Goal: Task Accomplishment & Management: Use online tool/utility

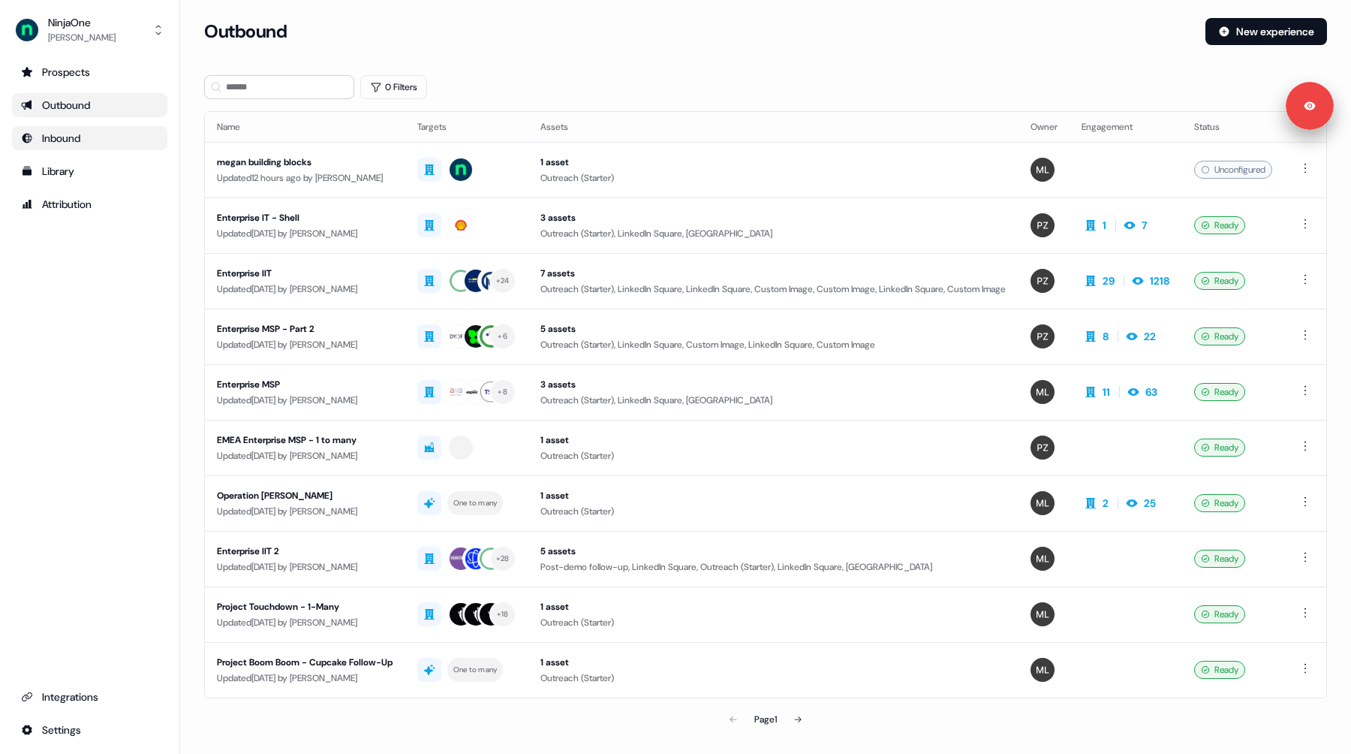
click at [92, 132] on div "Inbound" at bounding box center [89, 138] width 137 height 15
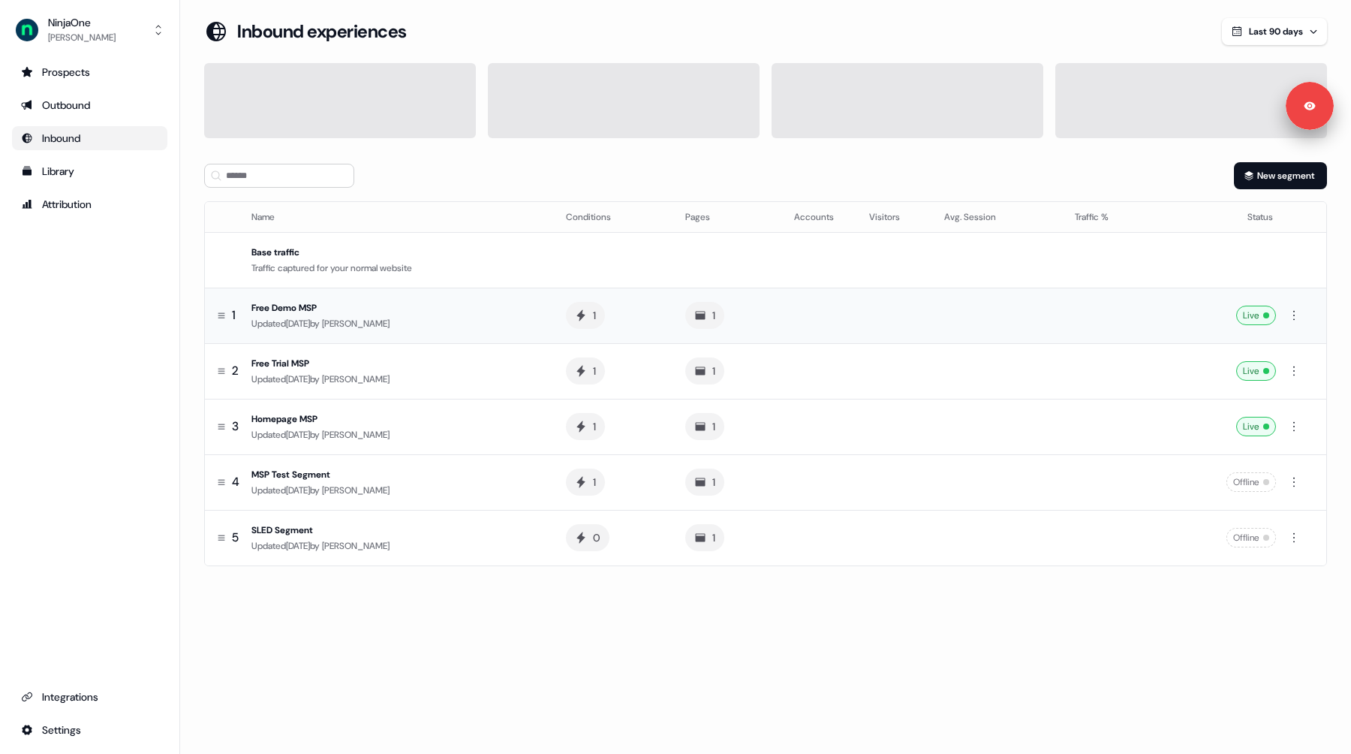
click at [381, 324] on span "Xinrui Yan" at bounding box center [356, 324] width 68 height 12
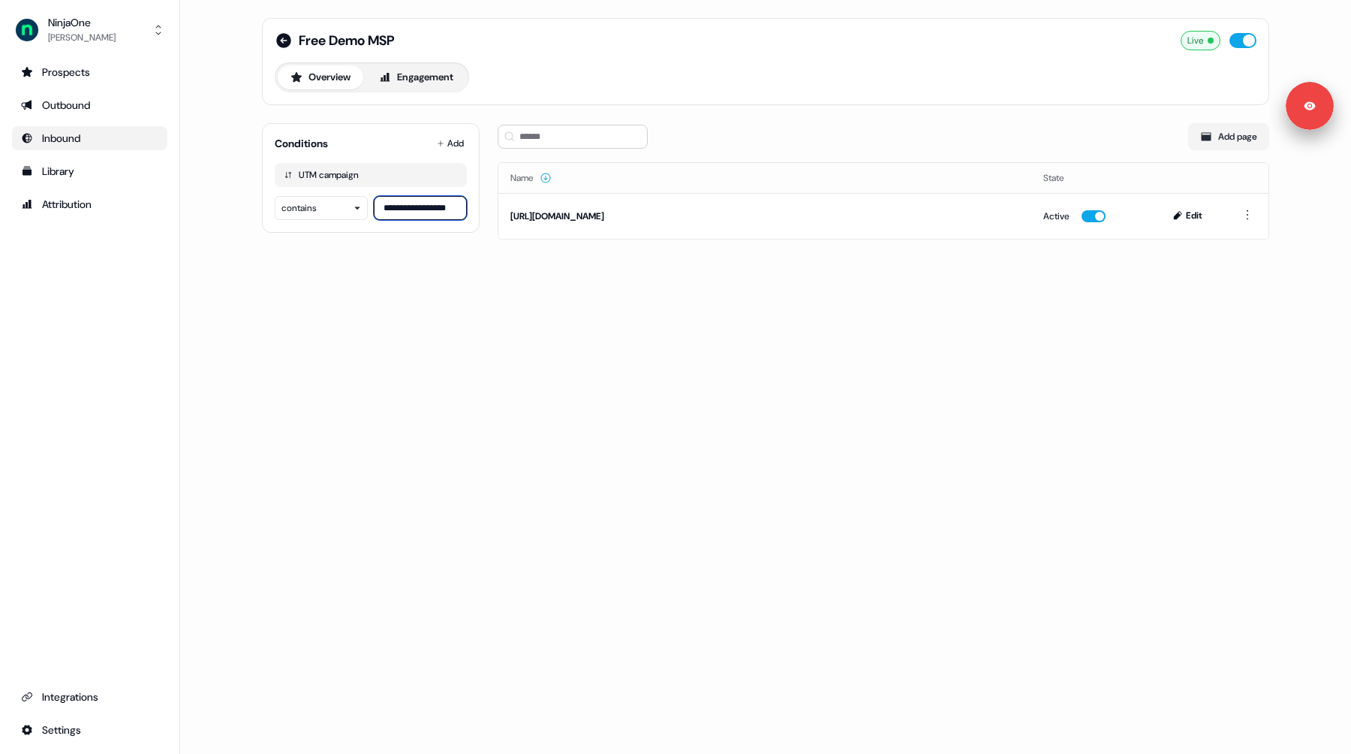
click at [413, 202] on input "**********" at bounding box center [420, 208] width 93 height 24
click at [58, 712] on ul "Integrations Settings" at bounding box center [89, 713] width 155 height 57
click at [84, 701] on div "Integrations" at bounding box center [89, 696] width 137 height 15
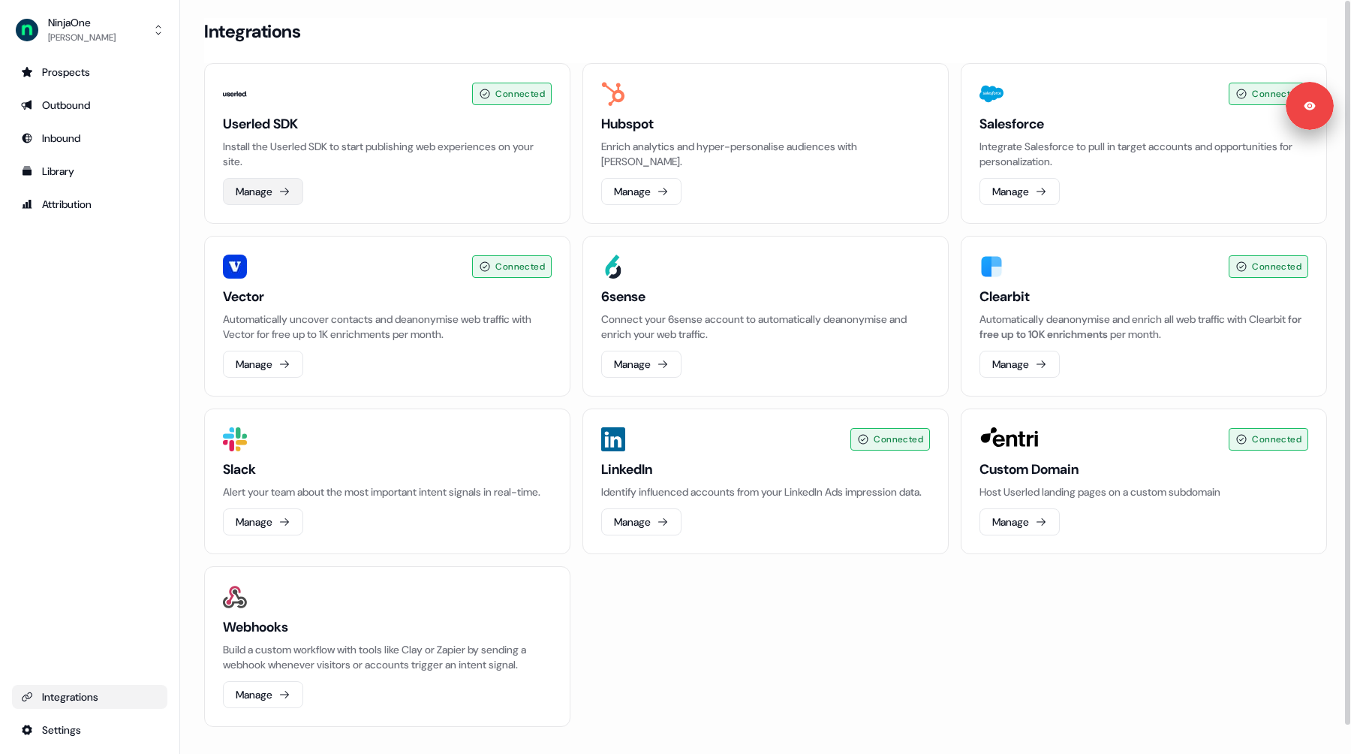
click at [284, 187] on icon at bounding box center [285, 191] width 12 height 12
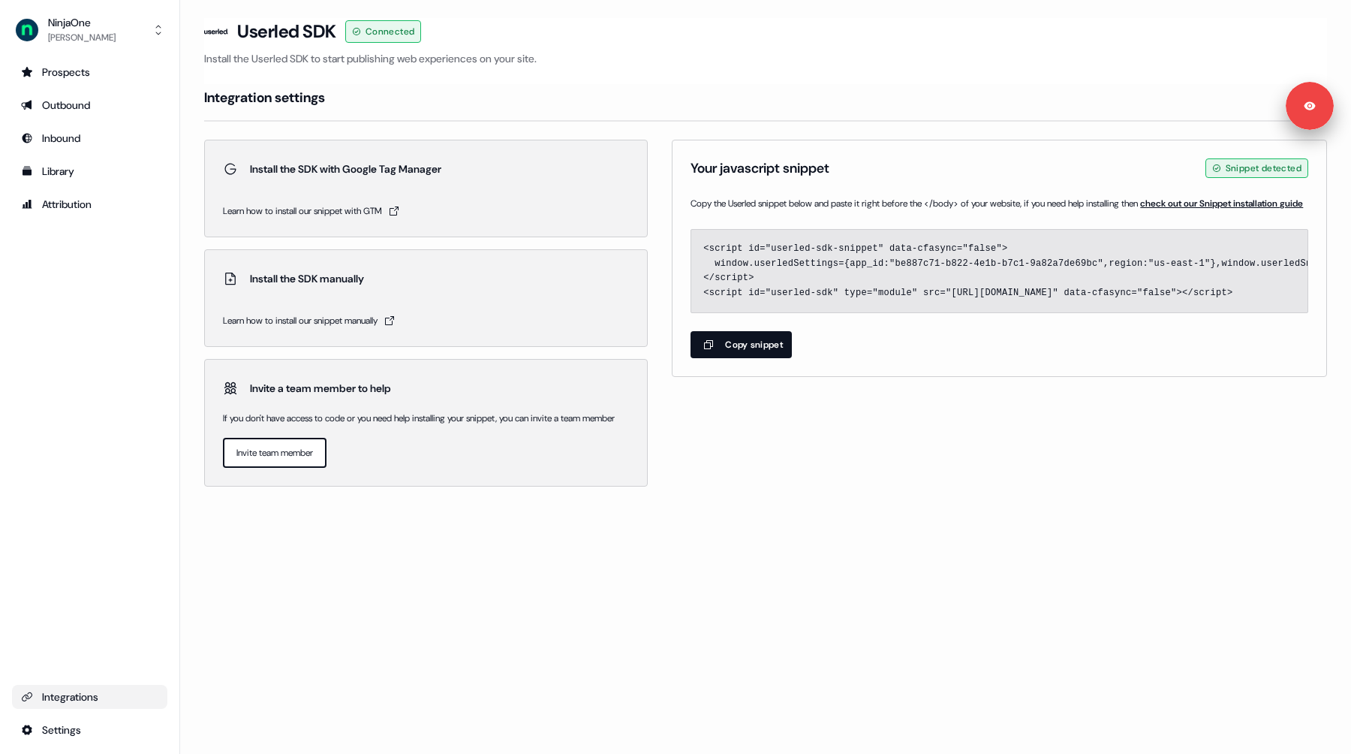
click at [745, 358] on button "Copy snippet" at bounding box center [741, 344] width 101 height 27
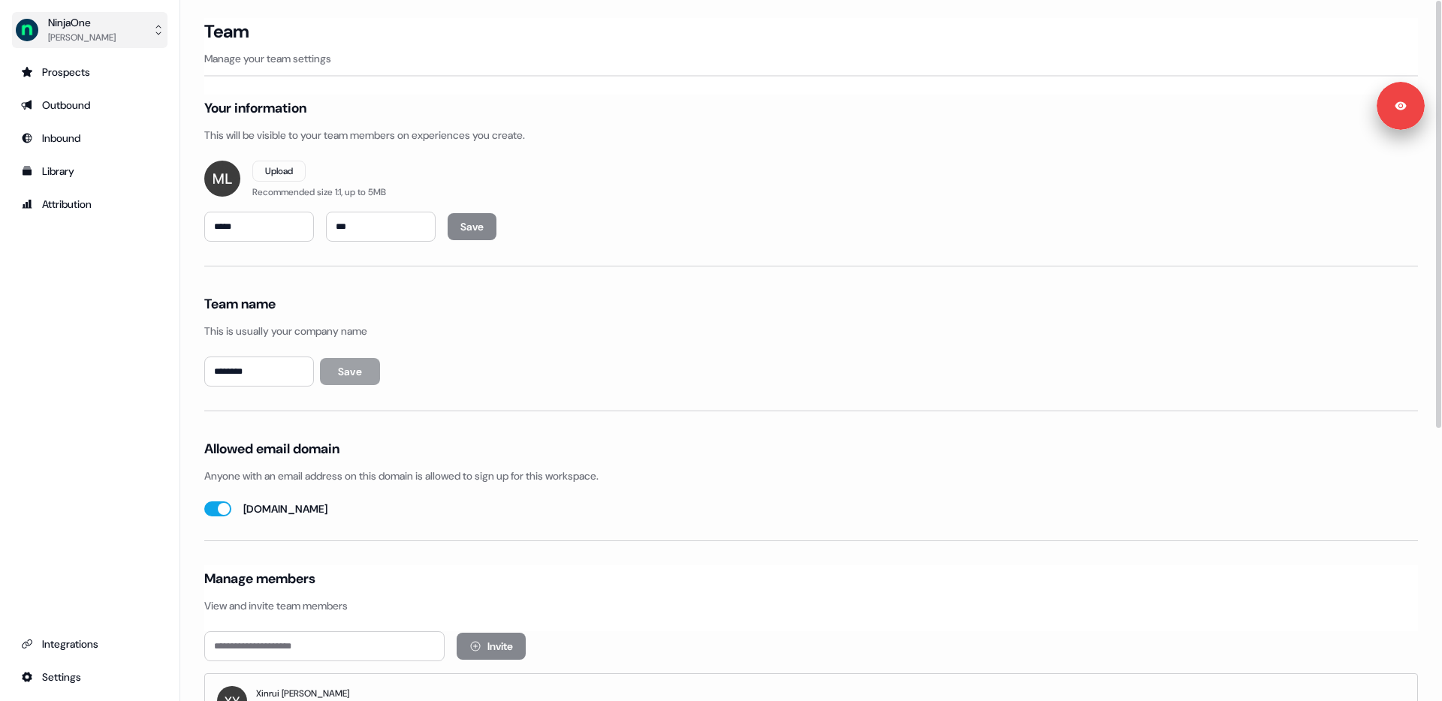
click at [93, 36] on div "Megan Lee" at bounding box center [82, 37] width 68 height 15
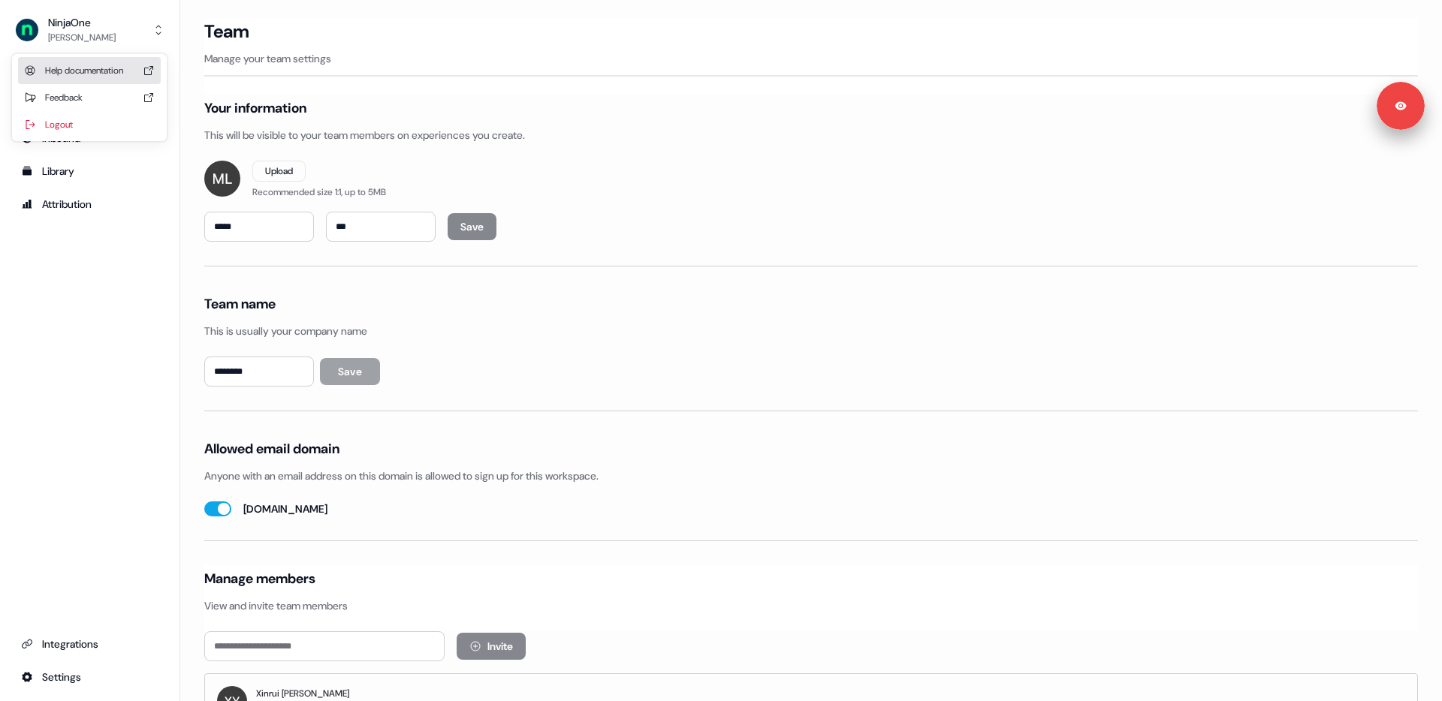
click at [104, 71] on div "Help documentation" at bounding box center [89, 70] width 143 height 27
click at [61, 647] on div "Integrations" at bounding box center [89, 644] width 137 height 15
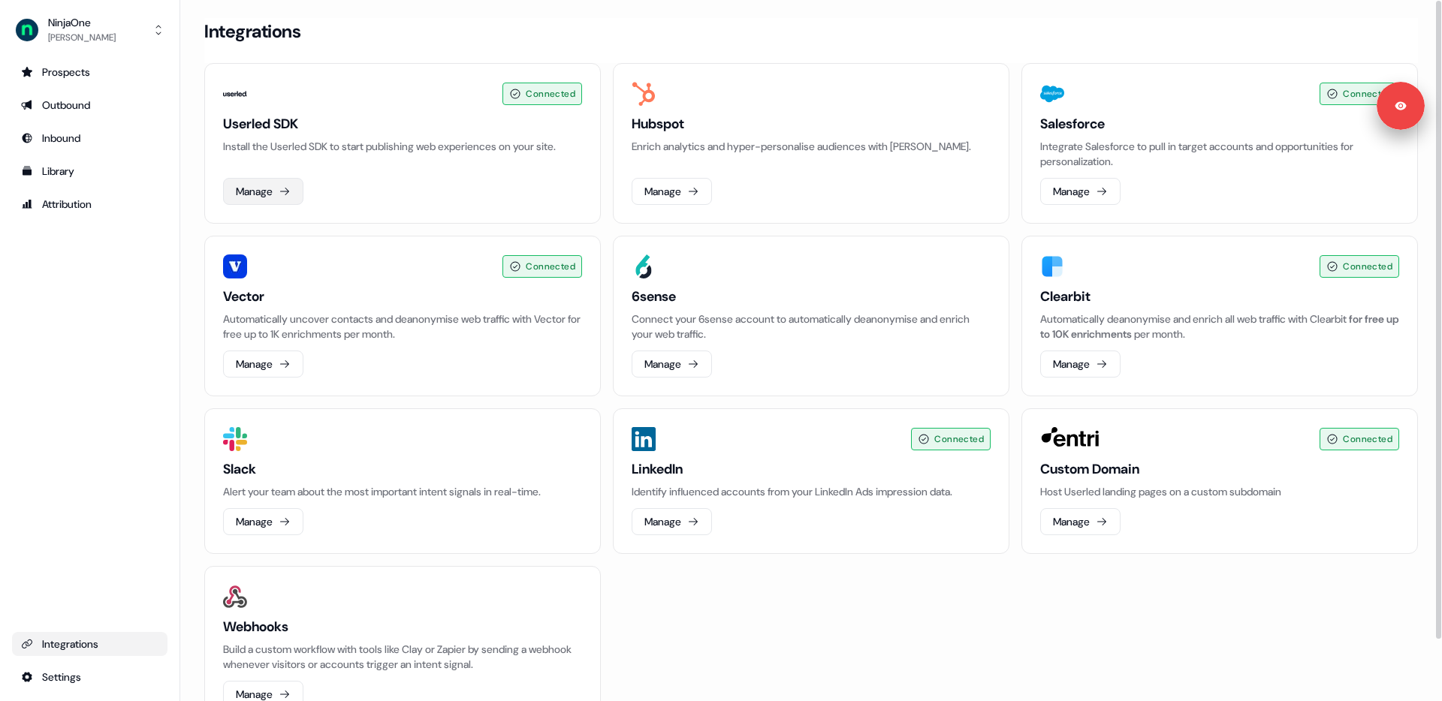
click at [261, 190] on button "Manage" at bounding box center [263, 191] width 80 height 27
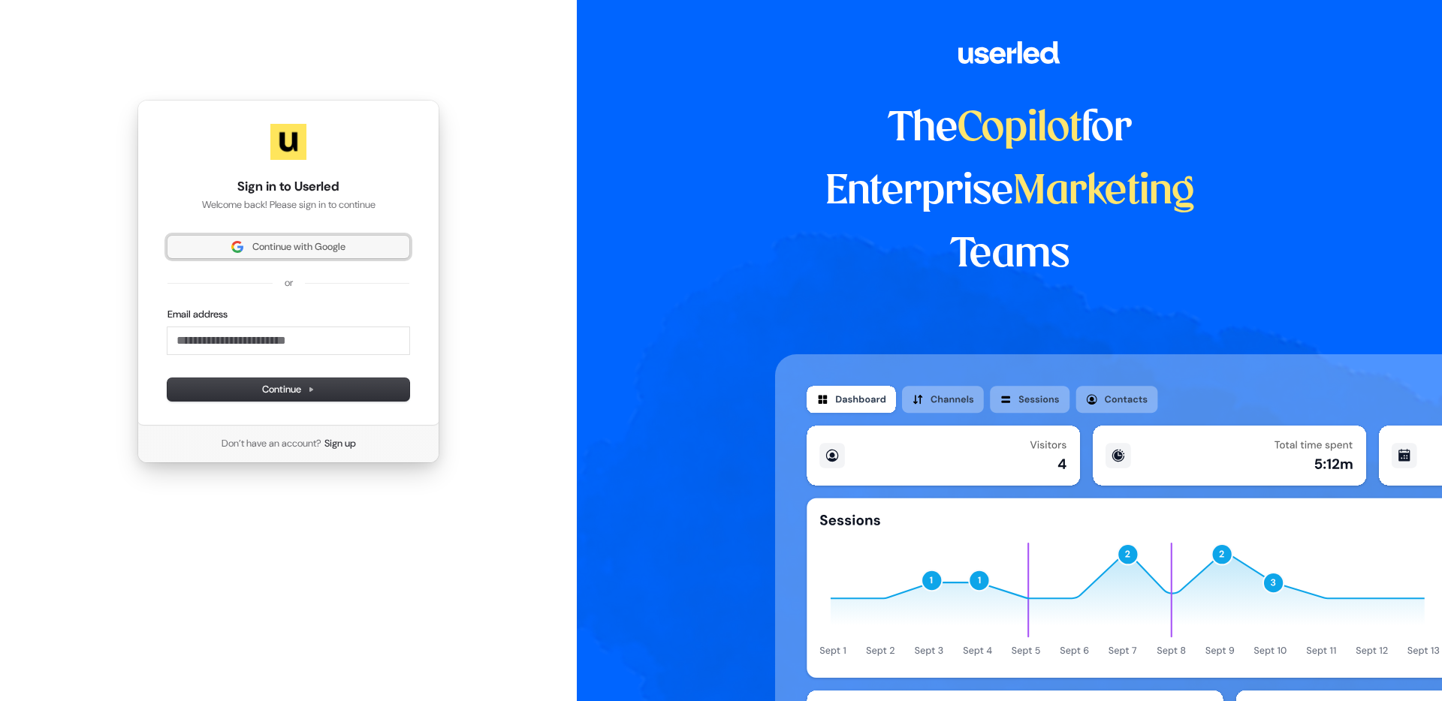
click at [304, 247] on span "Continue with Google" at bounding box center [298, 247] width 93 height 14
